Goal: Task Accomplishment & Management: Complete application form

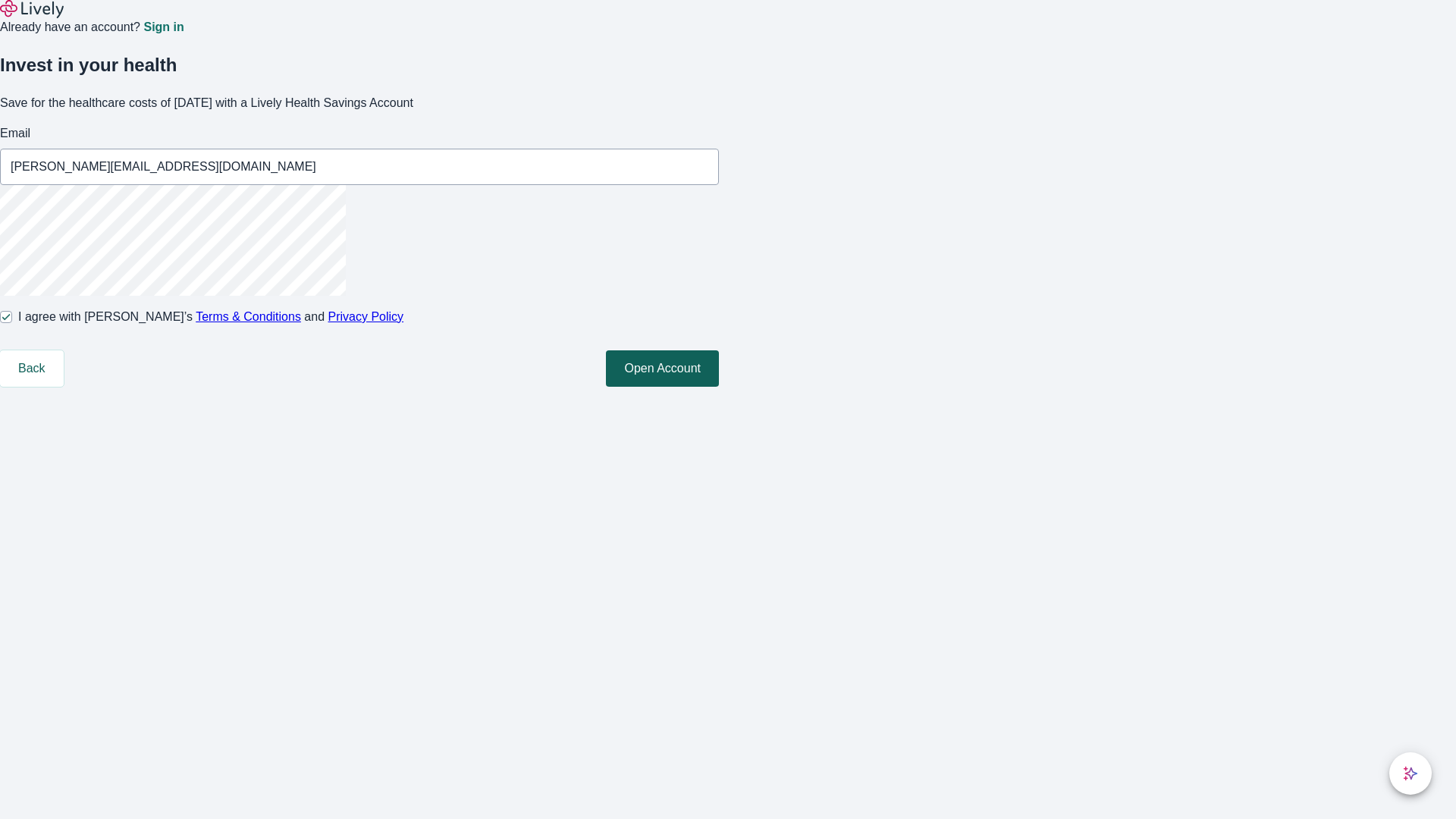
click at [718, 387] on button "Open Account" at bounding box center [663, 368] width 113 height 36
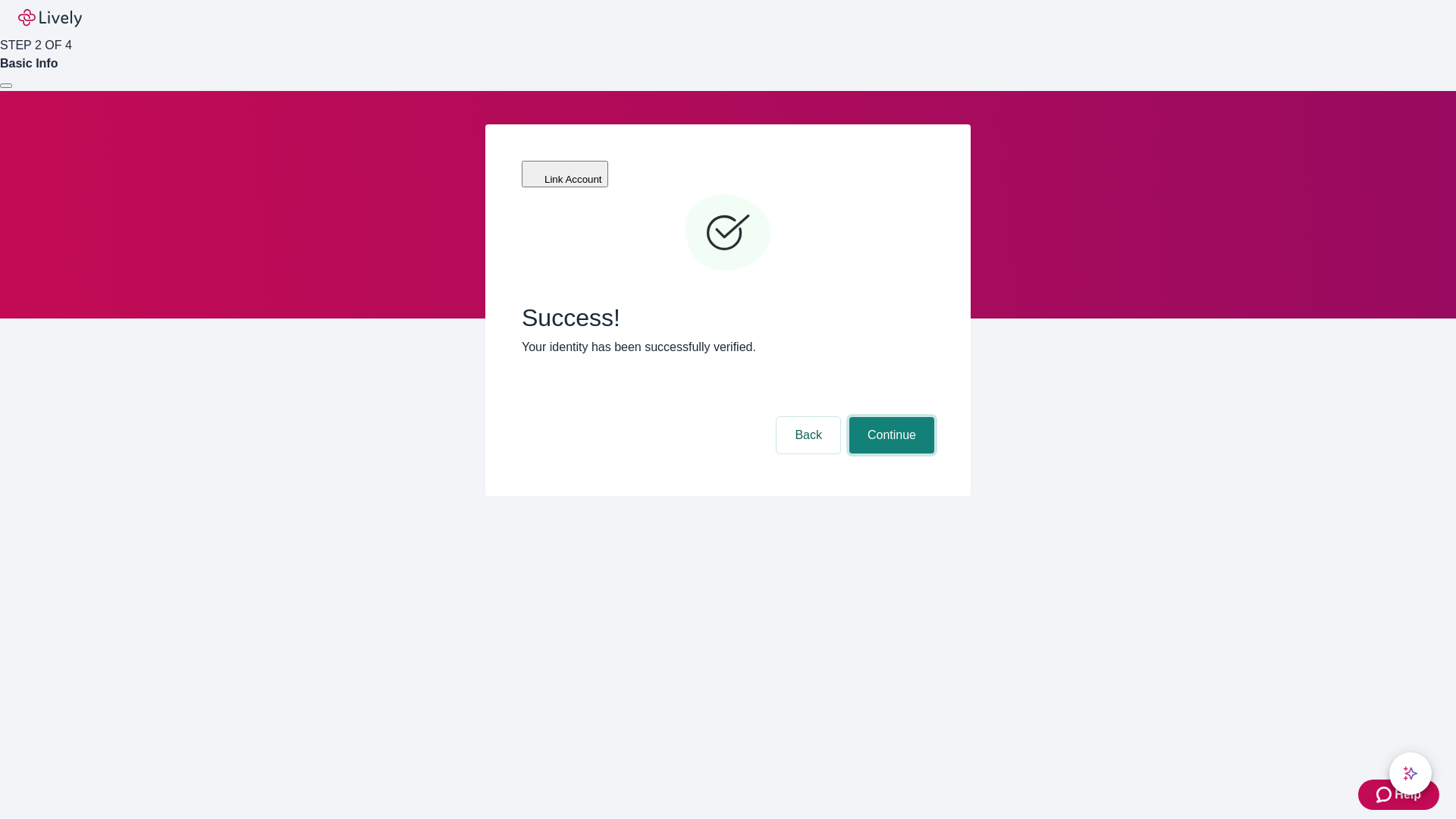
click at [890, 417] on button "Continue" at bounding box center [891, 435] width 85 height 36
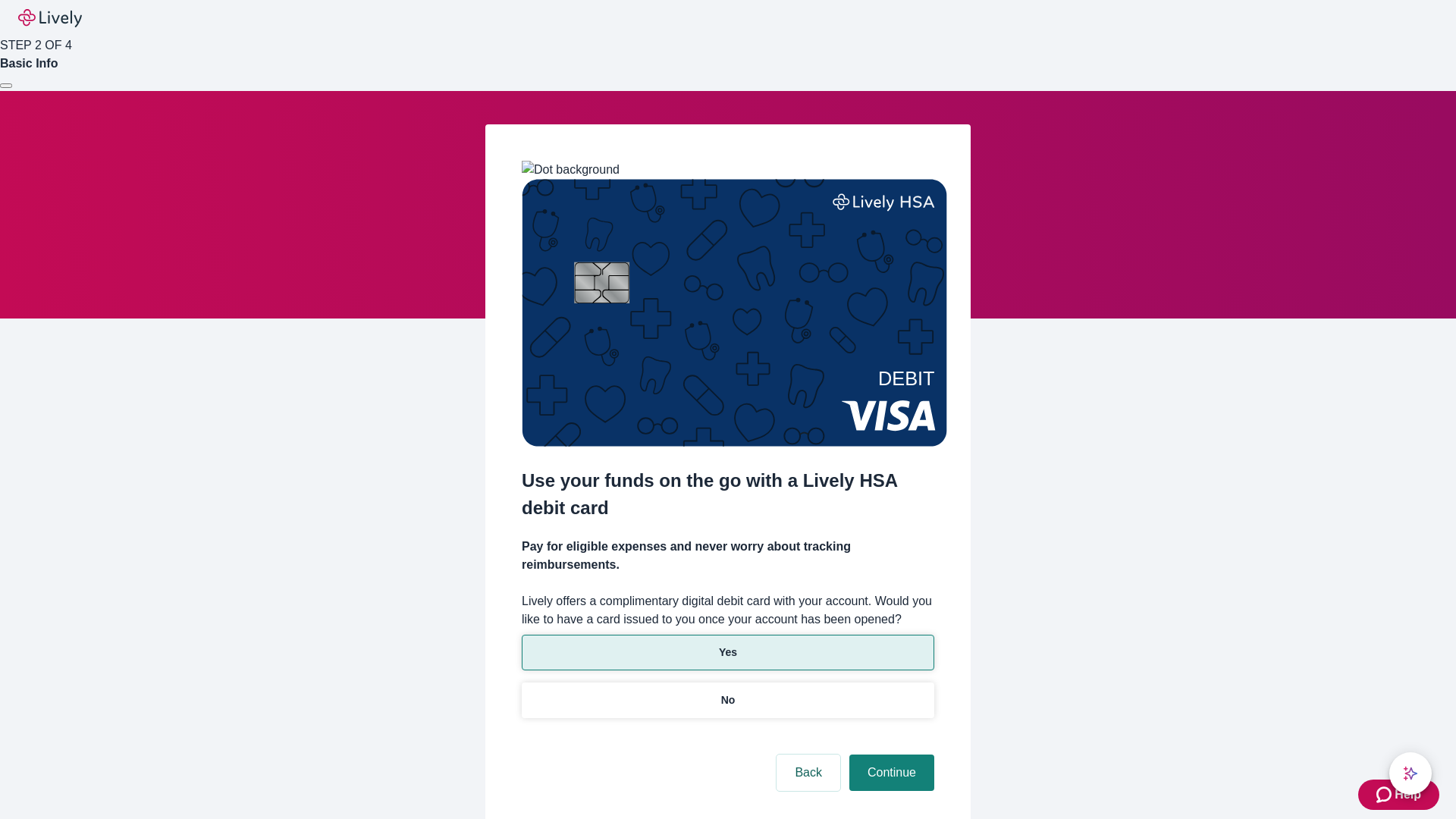
click at [727, 644] on p "Yes" at bounding box center [728, 652] width 19 height 16
click at [890, 755] on button "Continue" at bounding box center [891, 773] width 85 height 36
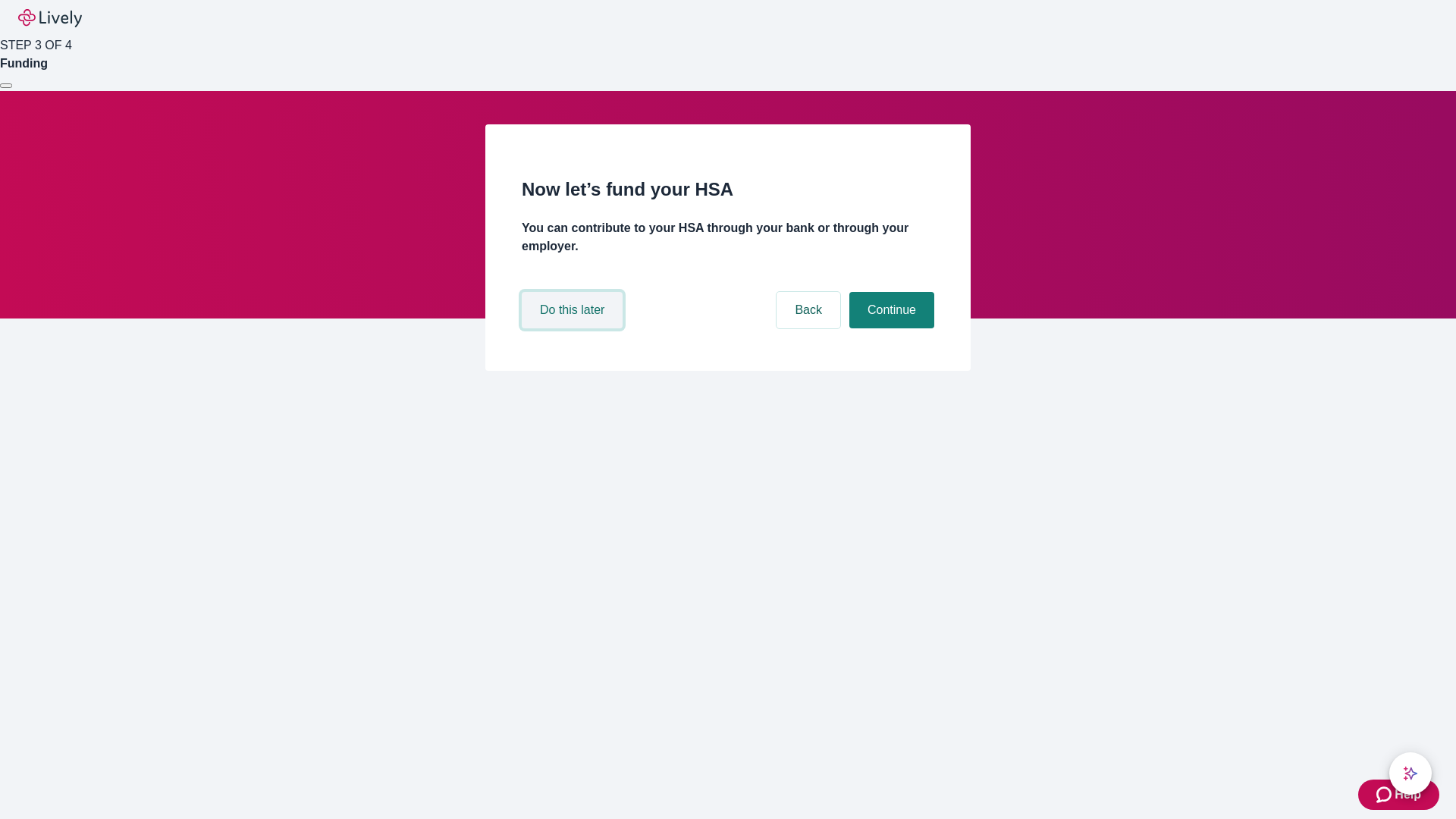
click at [574, 328] on button "Do this later" at bounding box center [571, 310] width 100 height 36
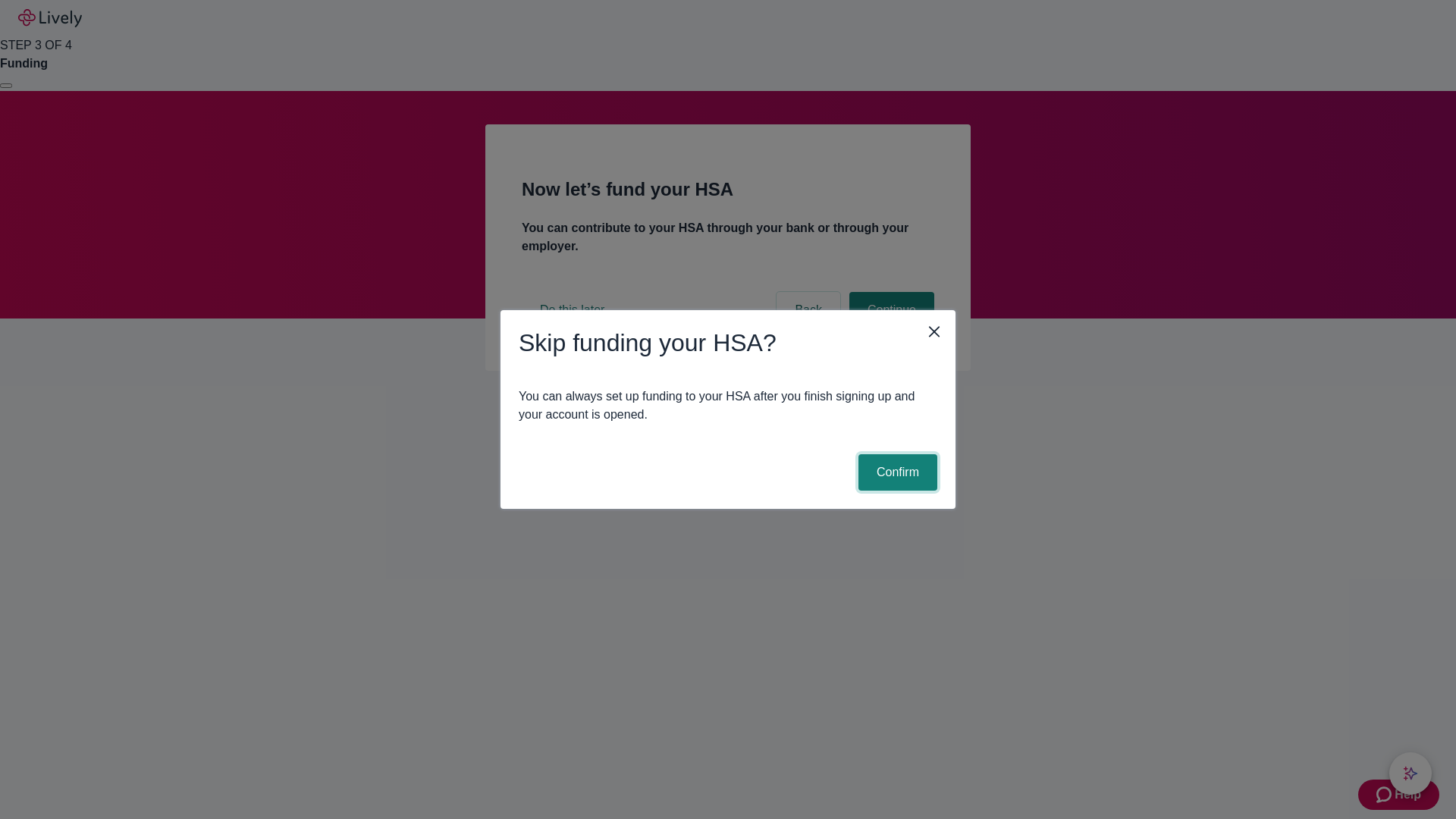
click at [896, 473] on button "Confirm" at bounding box center [897, 472] width 78 height 36
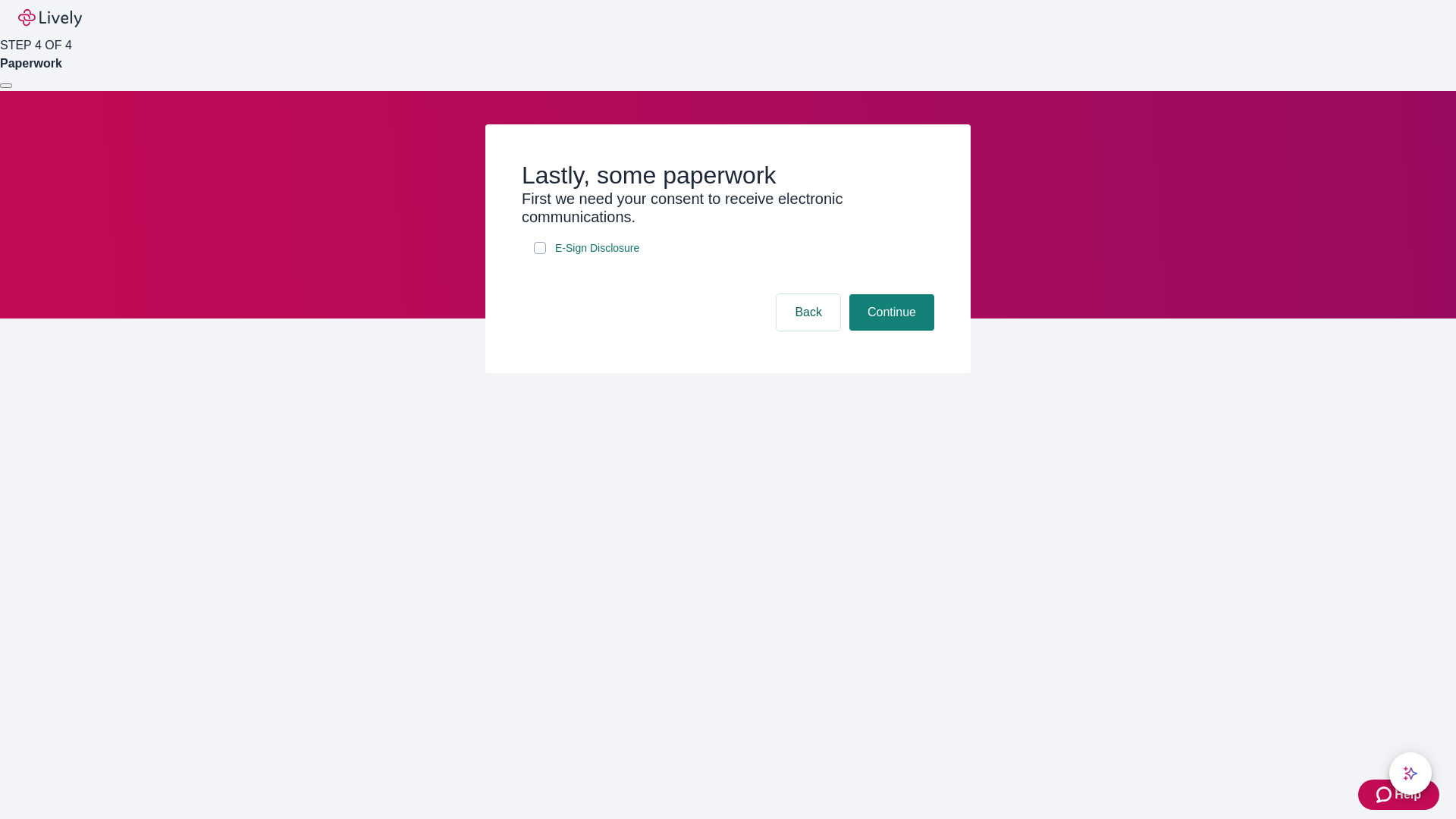
click at [540, 254] on input "E-Sign Disclosure" at bounding box center [539, 248] width 12 height 12
checkbox input "true"
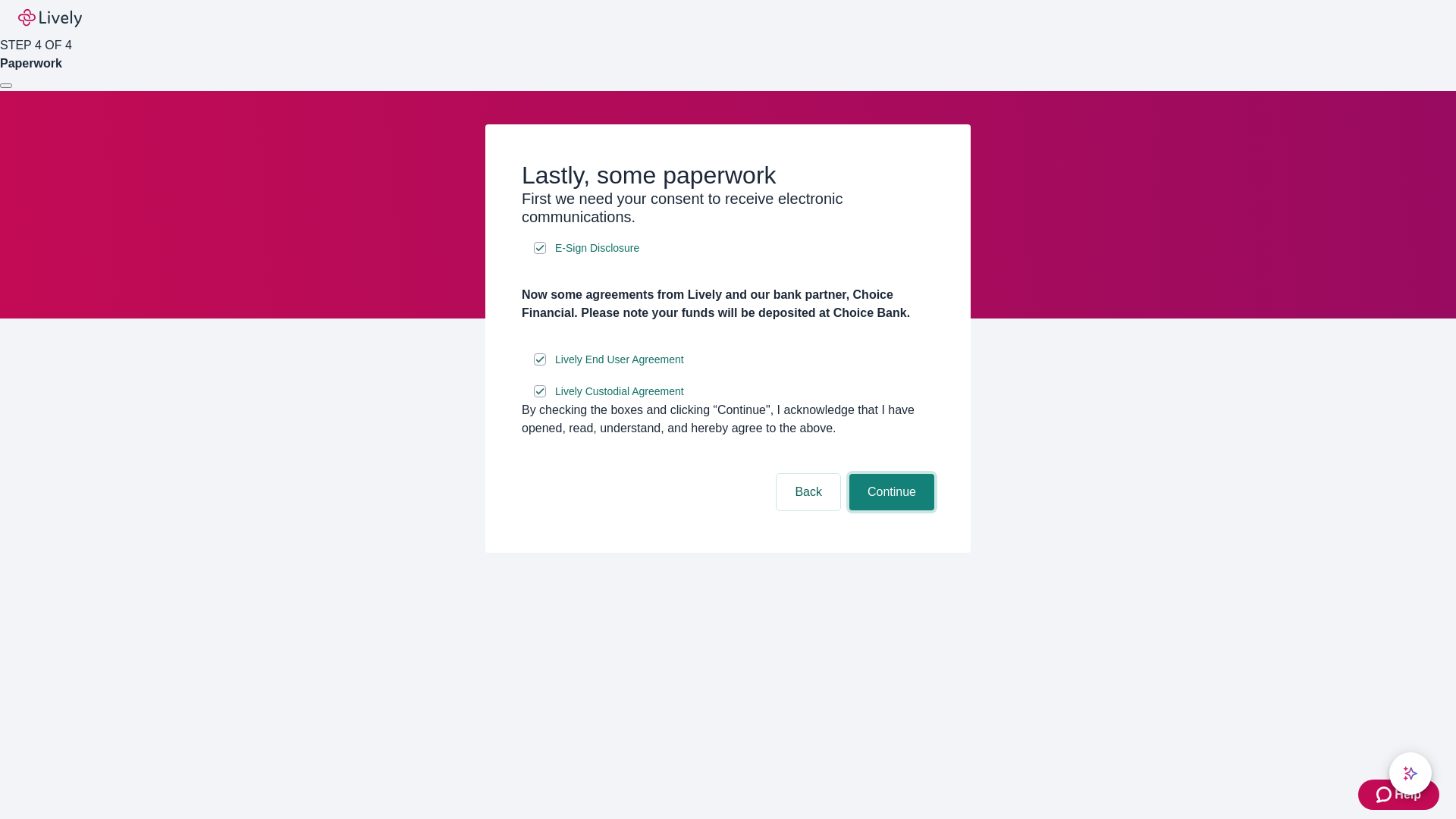
click at [890, 510] on button "Continue" at bounding box center [891, 491] width 85 height 36
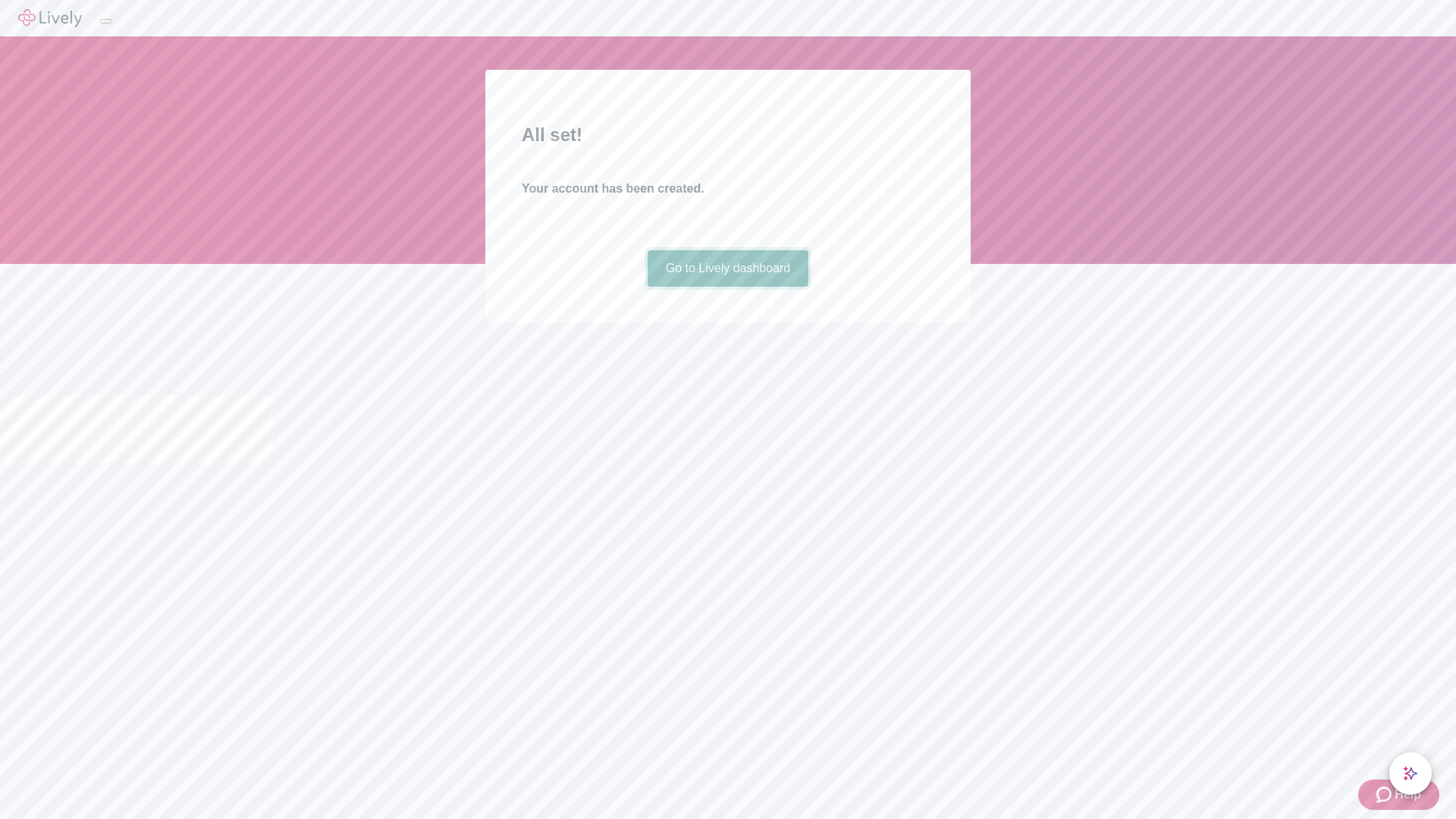
click at [727, 287] on link "Go to Lively dashboard" at bounding box center [728, 268] width 161 height 36
